Goal: Task Accomplishment & Management: Complete application form

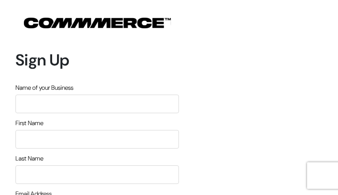
type input "LUdShddSdNoHx"
type input "yXDjbDmnuSS"
type input "NuxhHRQJfBTIV"
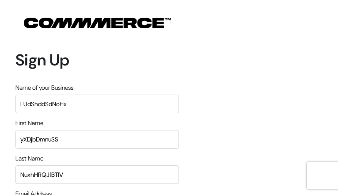
type input "[PERSON_NAME][EMAIL_ADDRESS][DOMAIN_NAME]"
type input "3047817632"
type input "ZOeFZXIjssQekBx"
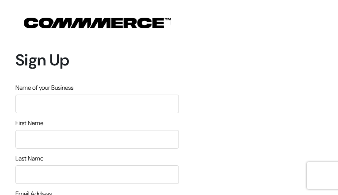
type input "XhXMazmpCDMCDtlt"
type input "FeYNbYapguiKzPpj"
type input "zciPgWIwZMM"
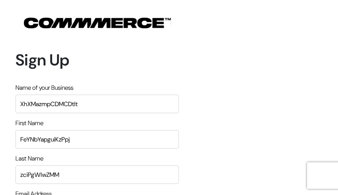
type input "[PERSON_NAME][EMAIL_ADDRESS][DOMAIN_NAME]"
type input "9412916120"
type input "xfFTQpFaEJbAIWGs"
